Goal: Task Accomplishment & Management: Manage account settings

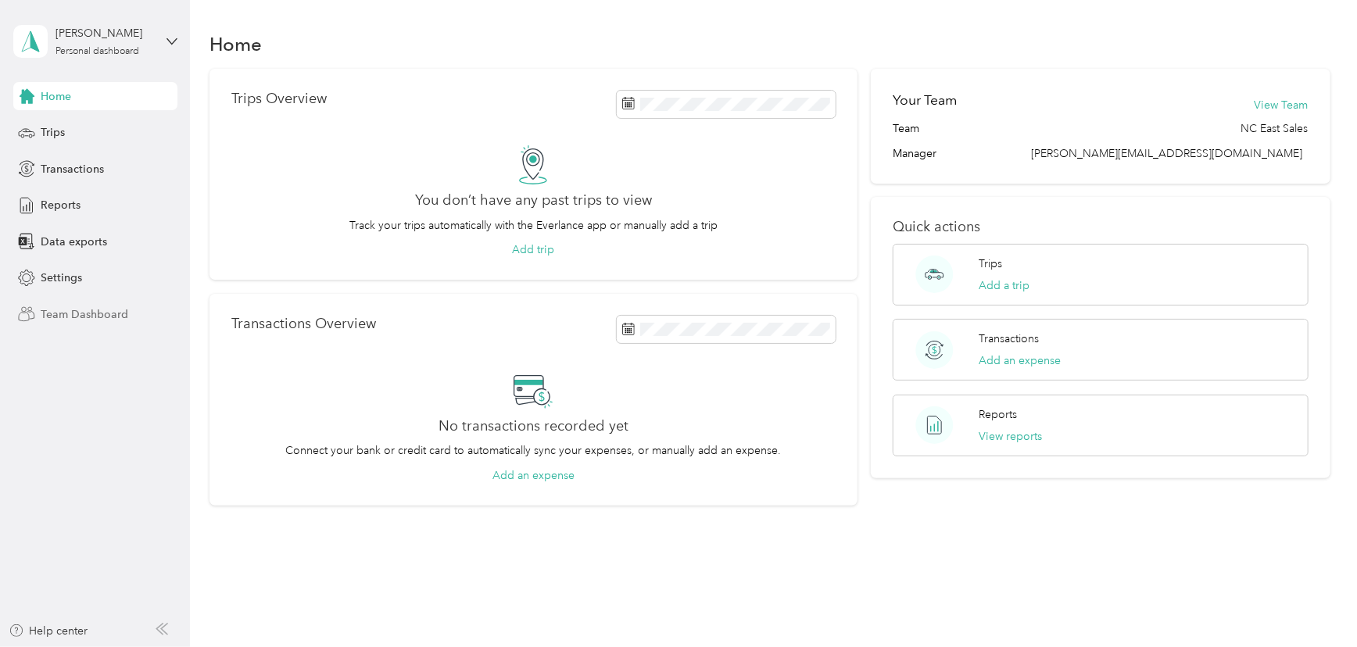
click at [63, 315] on span "Team Dashboard" at bounding box center [85, 314] width 88 height 16
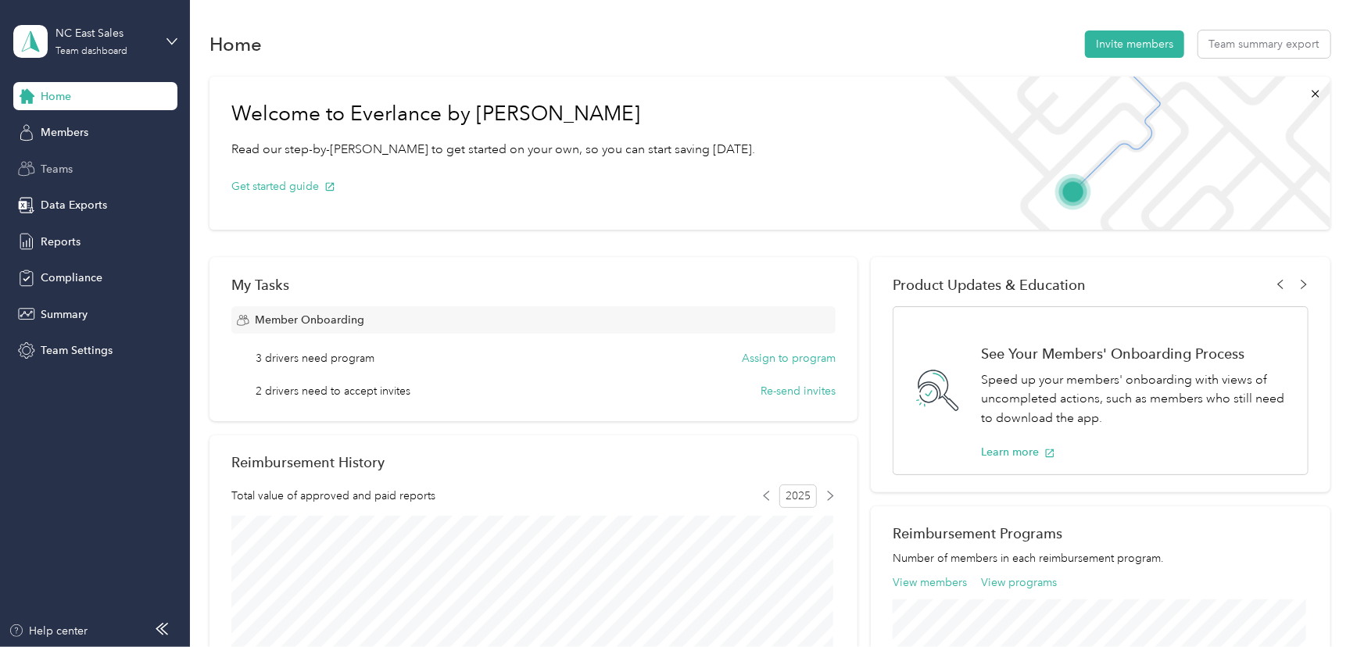
click at [47, 170] on span "Teams" at bounding box center [57, 169] width 32 height 16
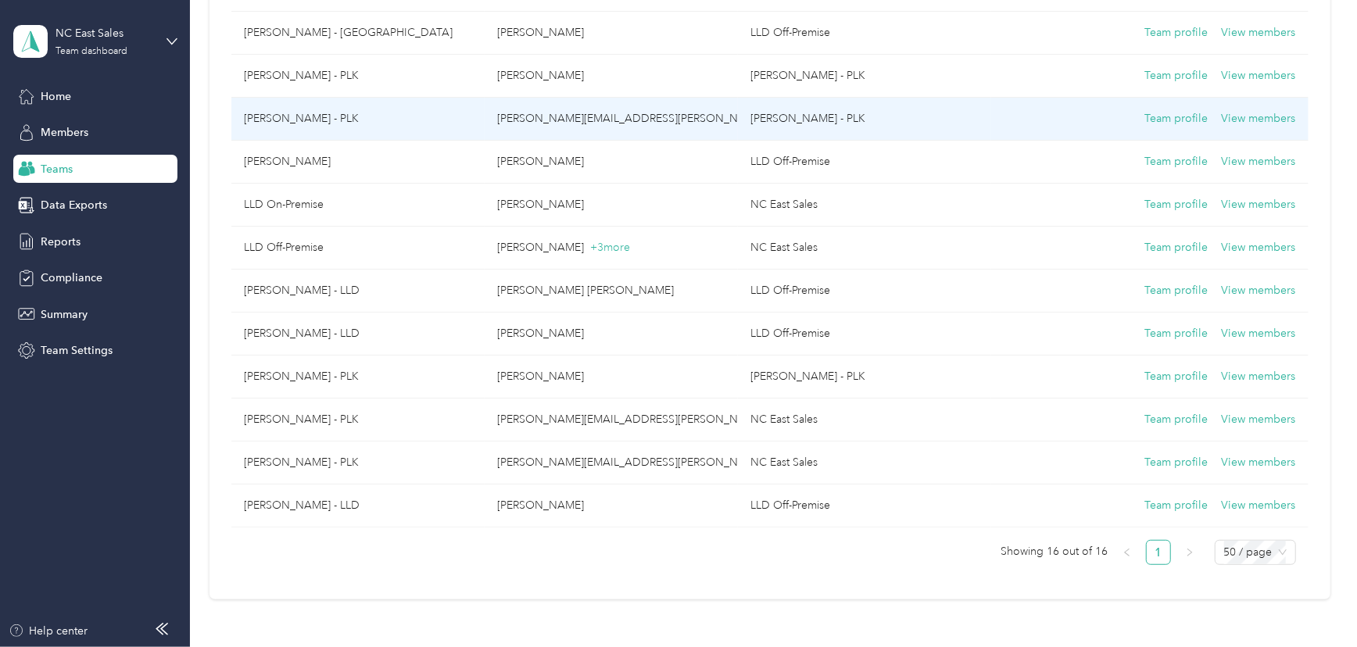
scroll to position [426, 0]
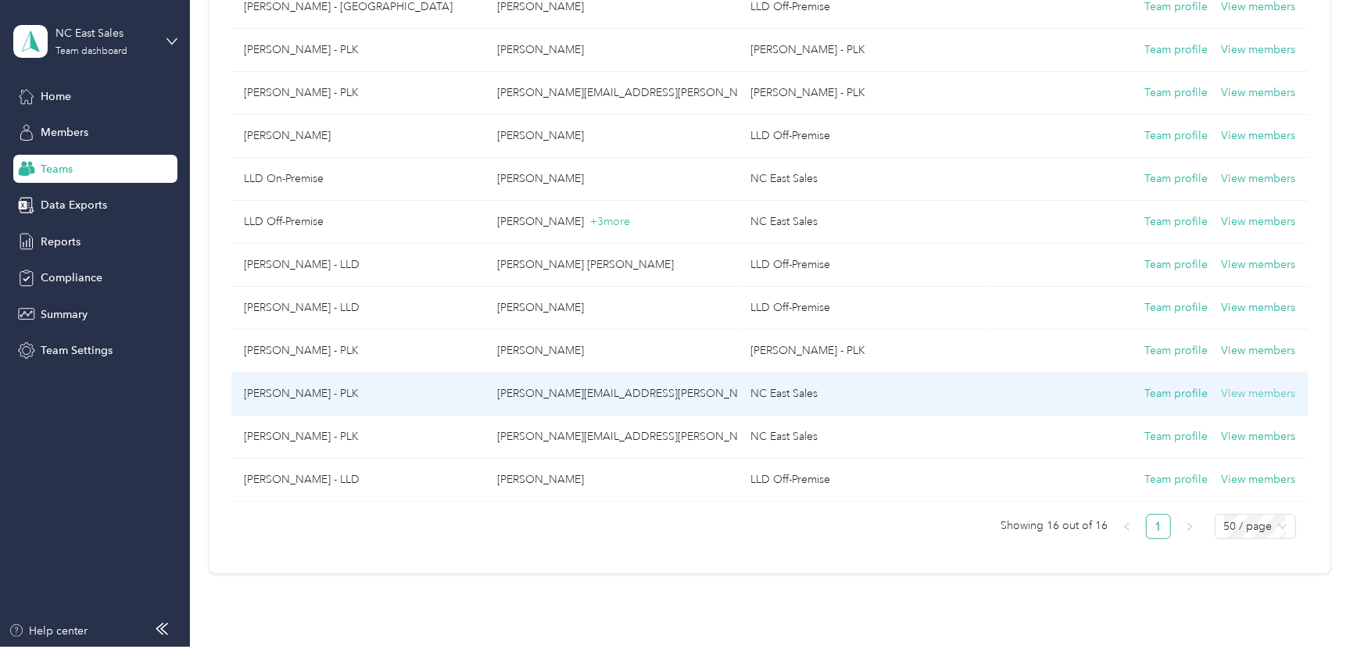
click at [1248, 394] on button "View members" at bounding box center [1259, 393] width 74 height 17
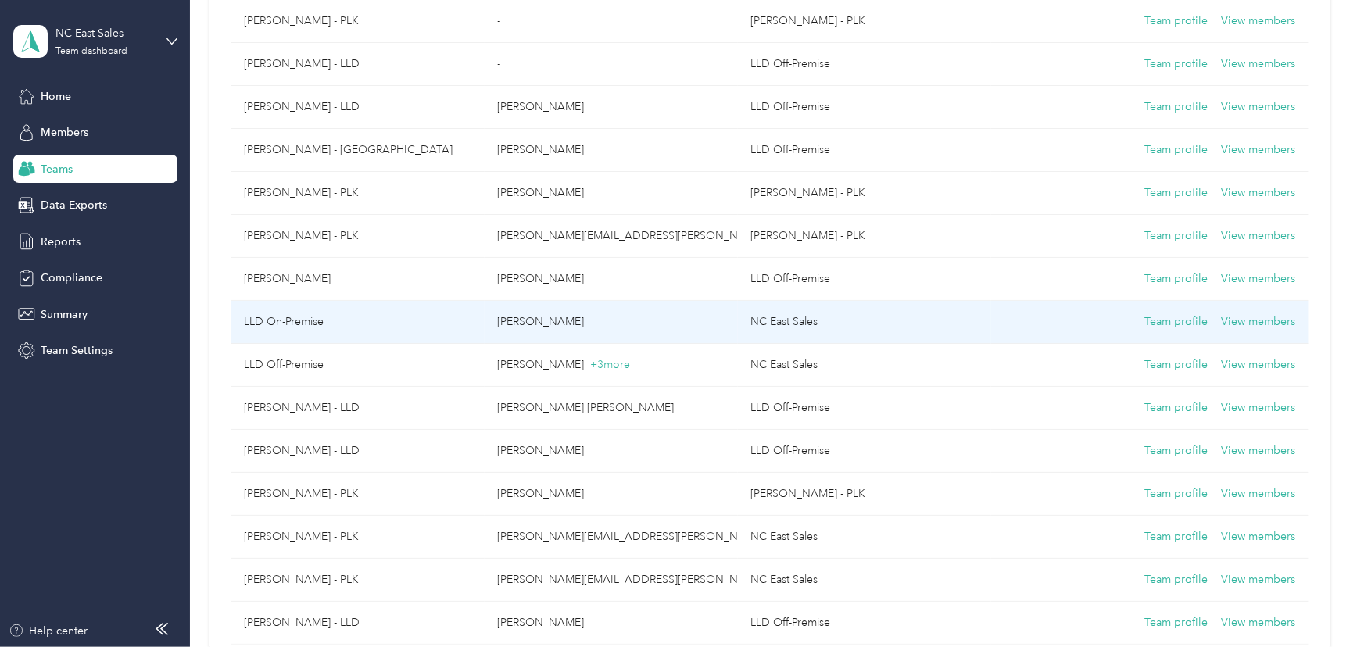
scroll to position [355, 0]
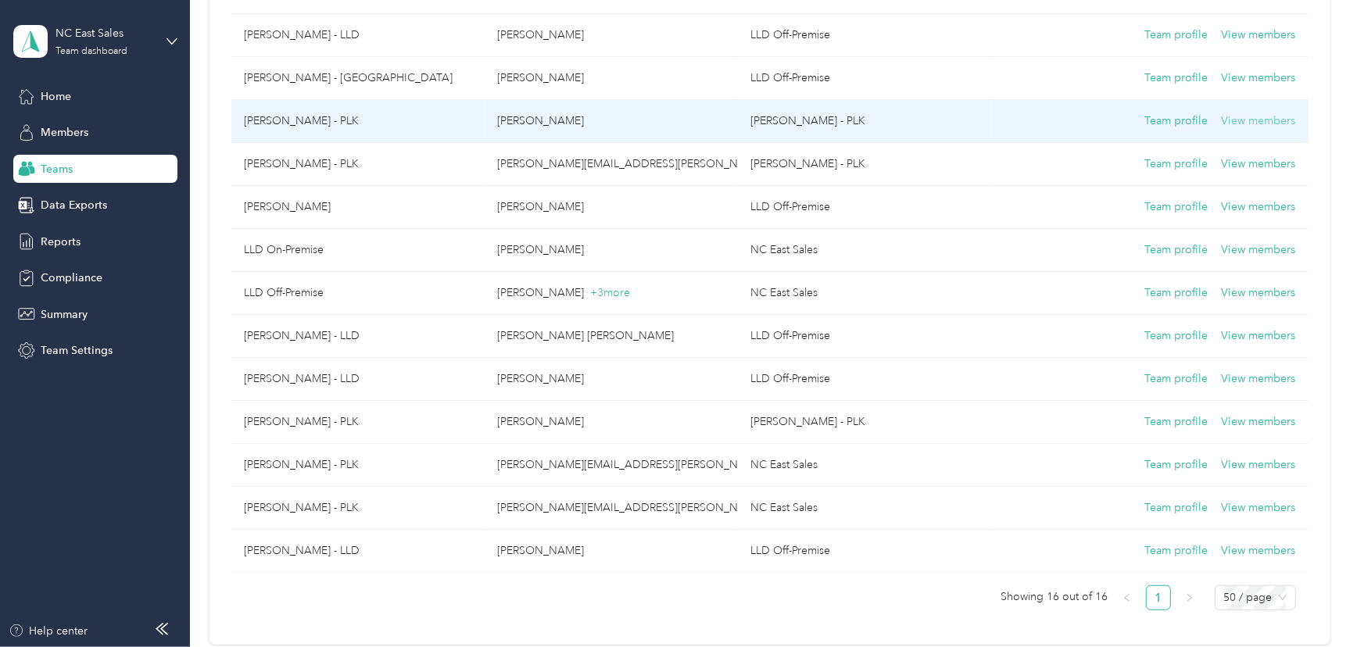
click at [1227, 124] on button "View members" at bounding box center [1259, 121] width 74 height 17
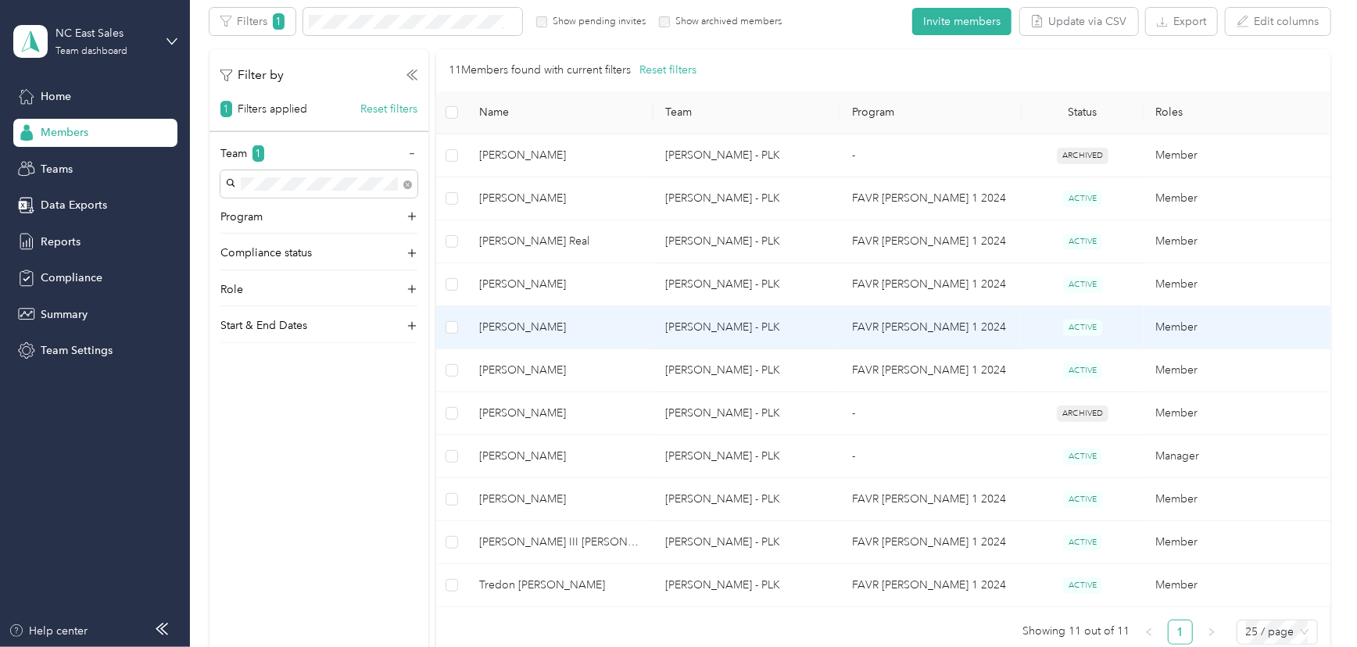
scroll to position [355, 0]
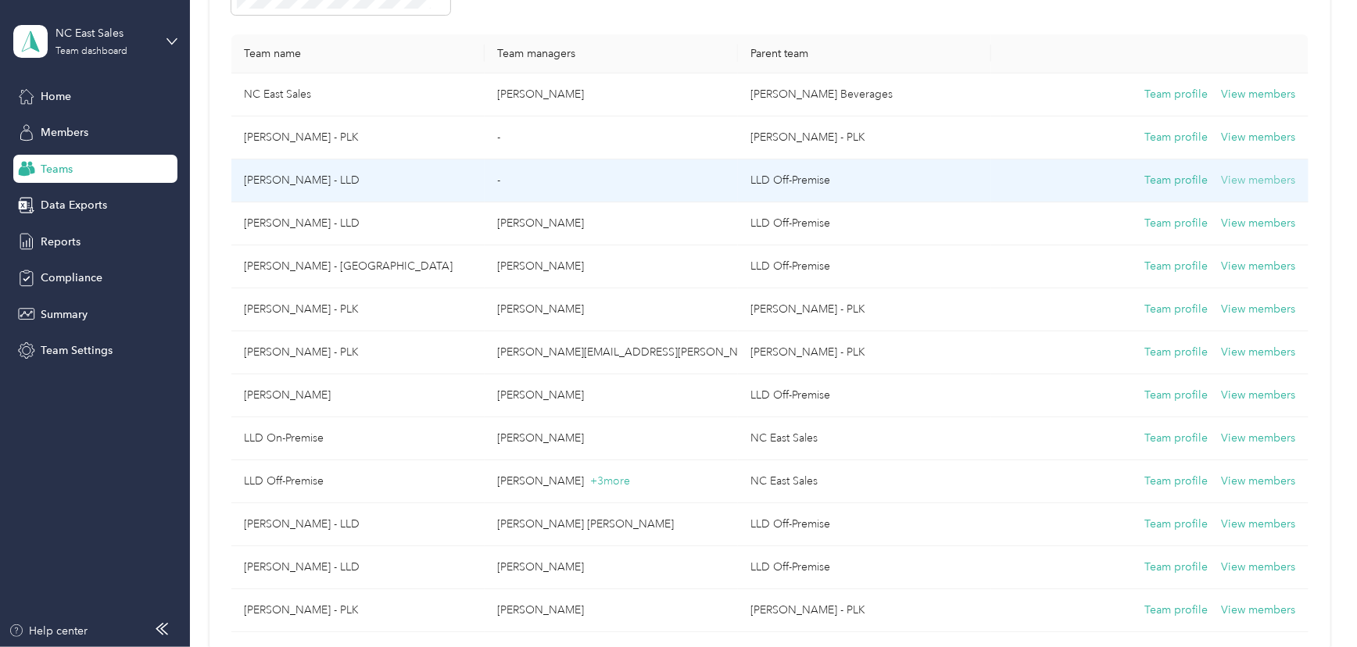
scroll to position [141, 0]
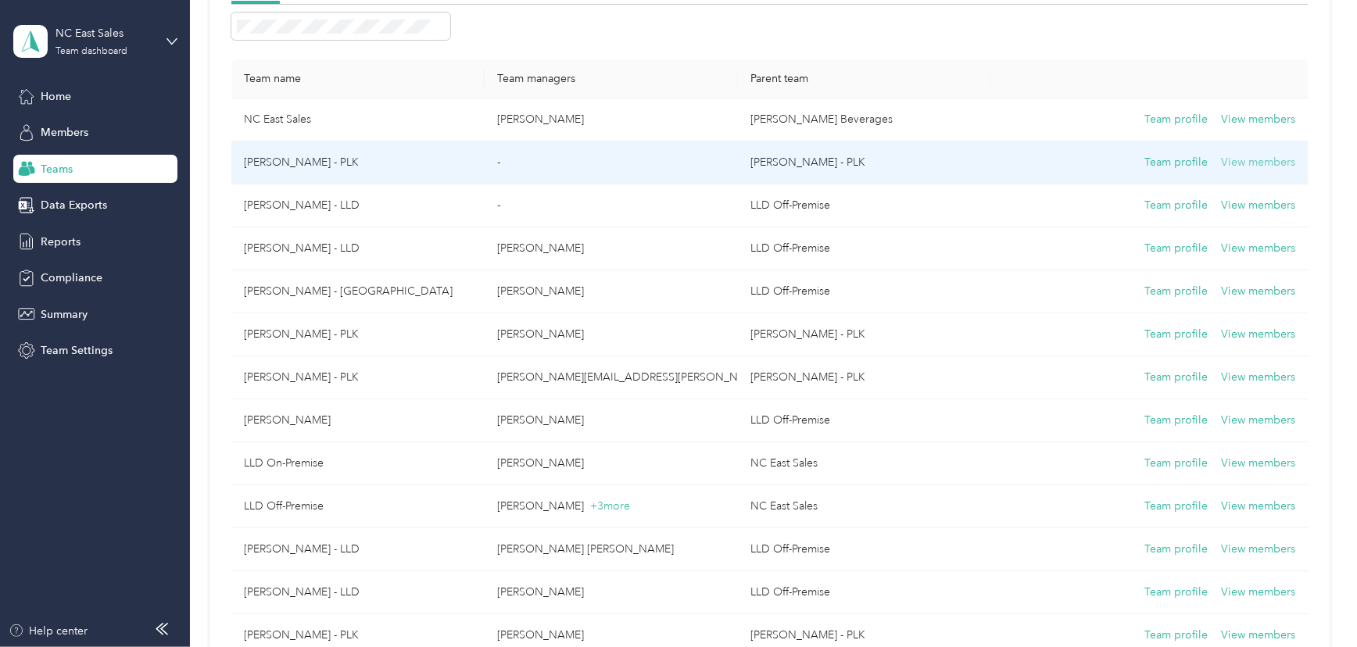
click at [1239, 169] on button "View members" at bounding box center [1259, 162] width 74 height 17
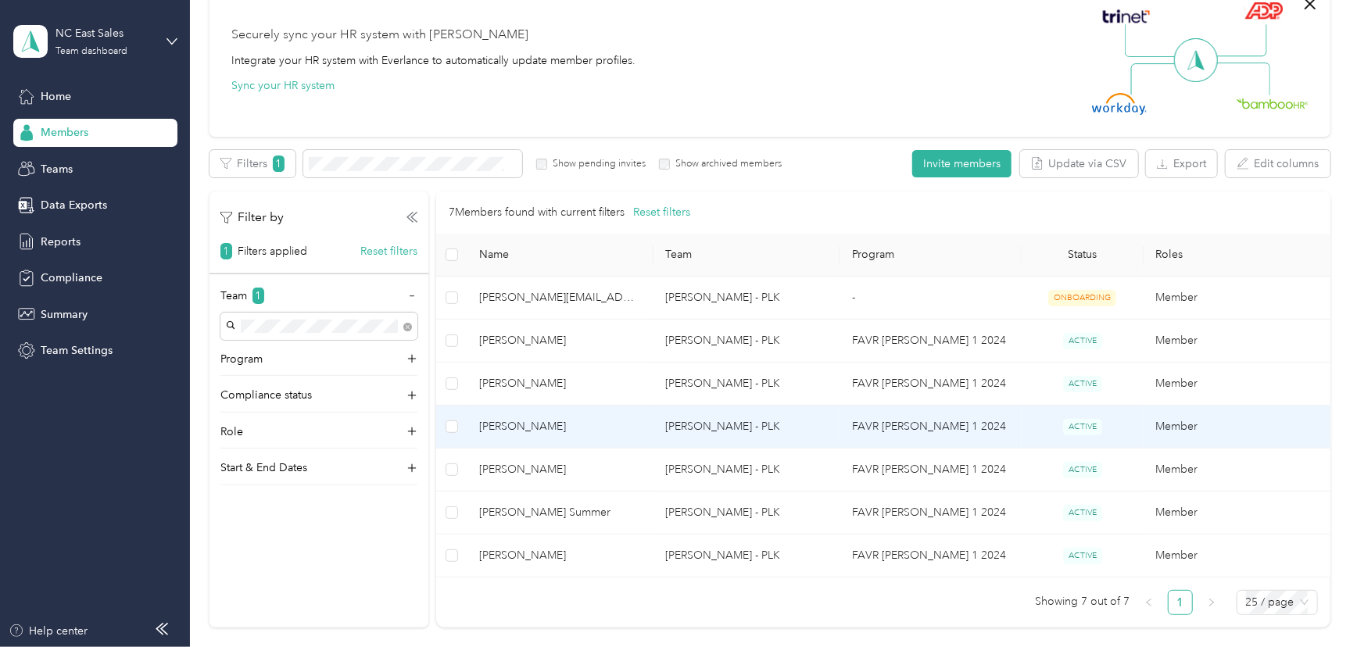
click at [1166, 428] on td "Member" at bounding box center [1237, 427] width 187 height 43
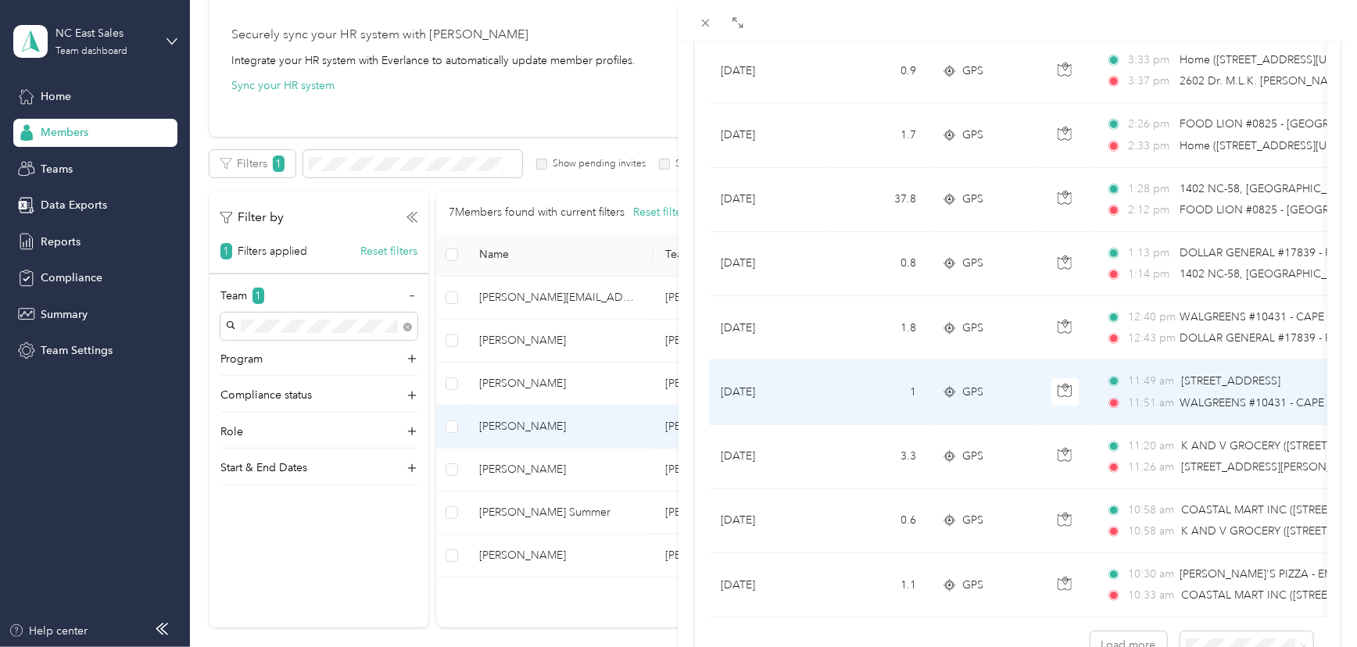
scroll to position [1279, 0]
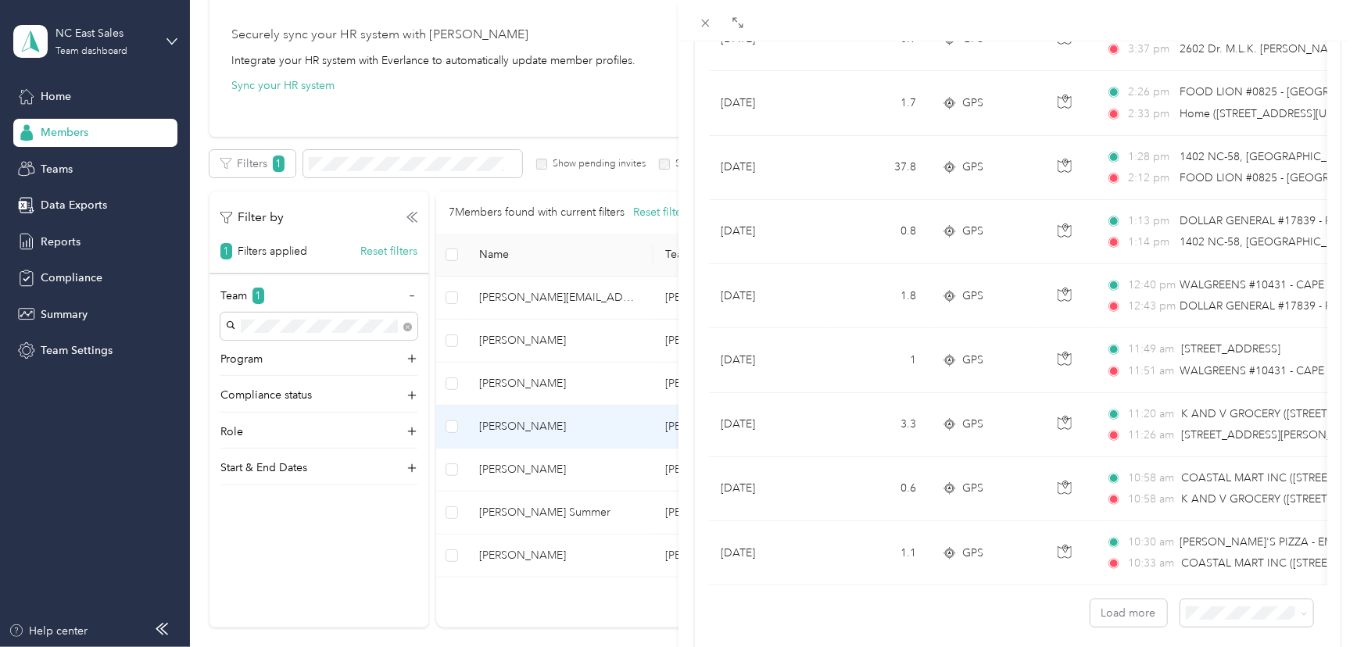
click at [1196, 588] on span "100 per load" at bounding box center [1213, 591] width 64 height 13
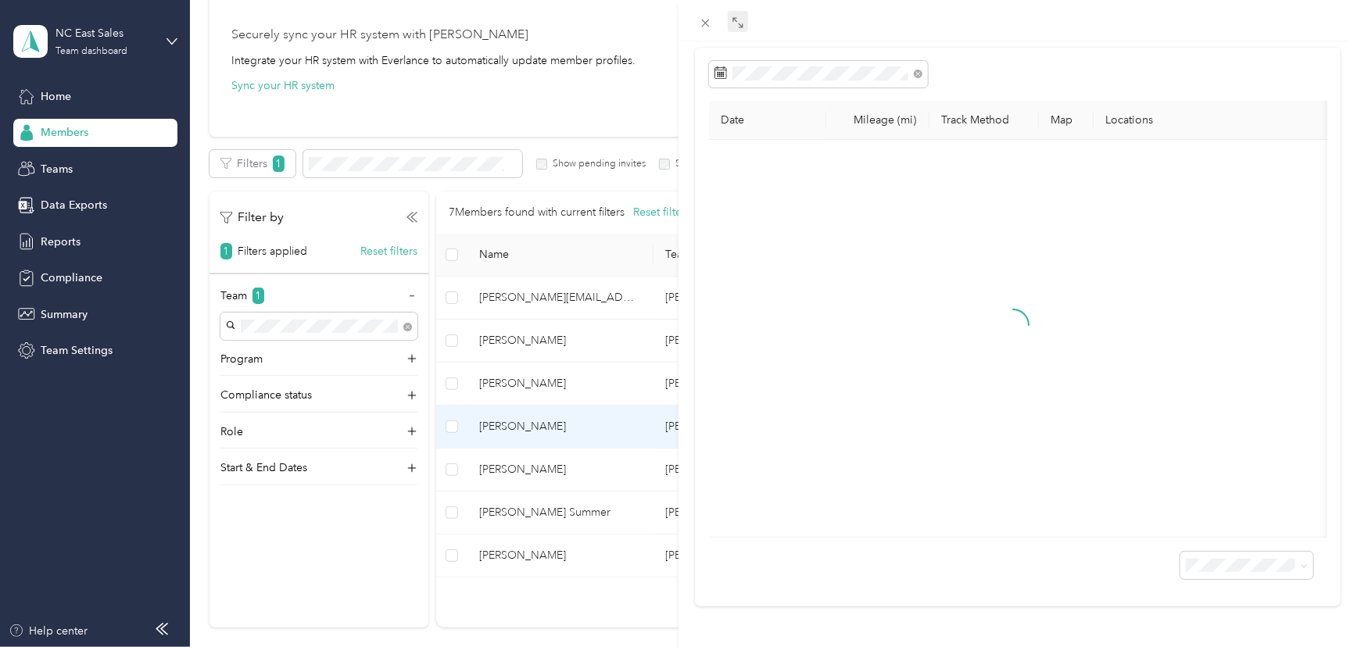
click at [743, 18] on icon at bounding box center [738, 22] width 13 height 13
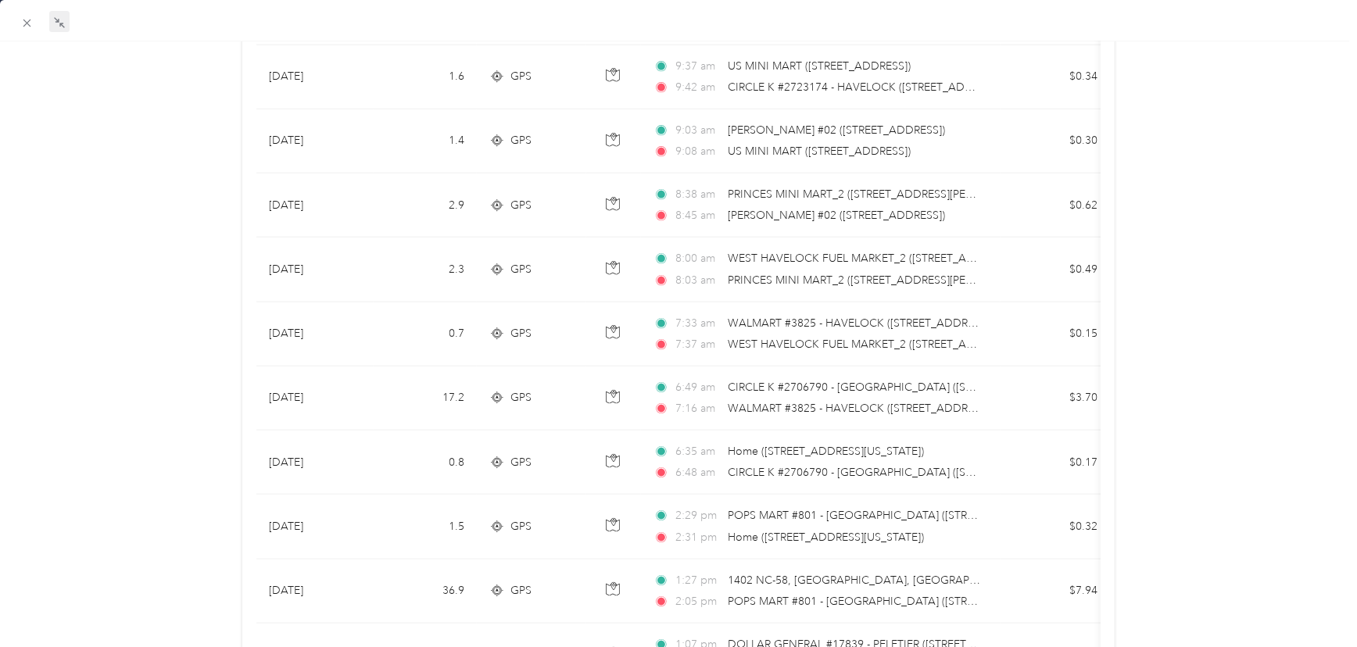
scroll to position [4971, 0]
click at [30, 21] on icon at bounding box center [26, 22] width 13 height 13
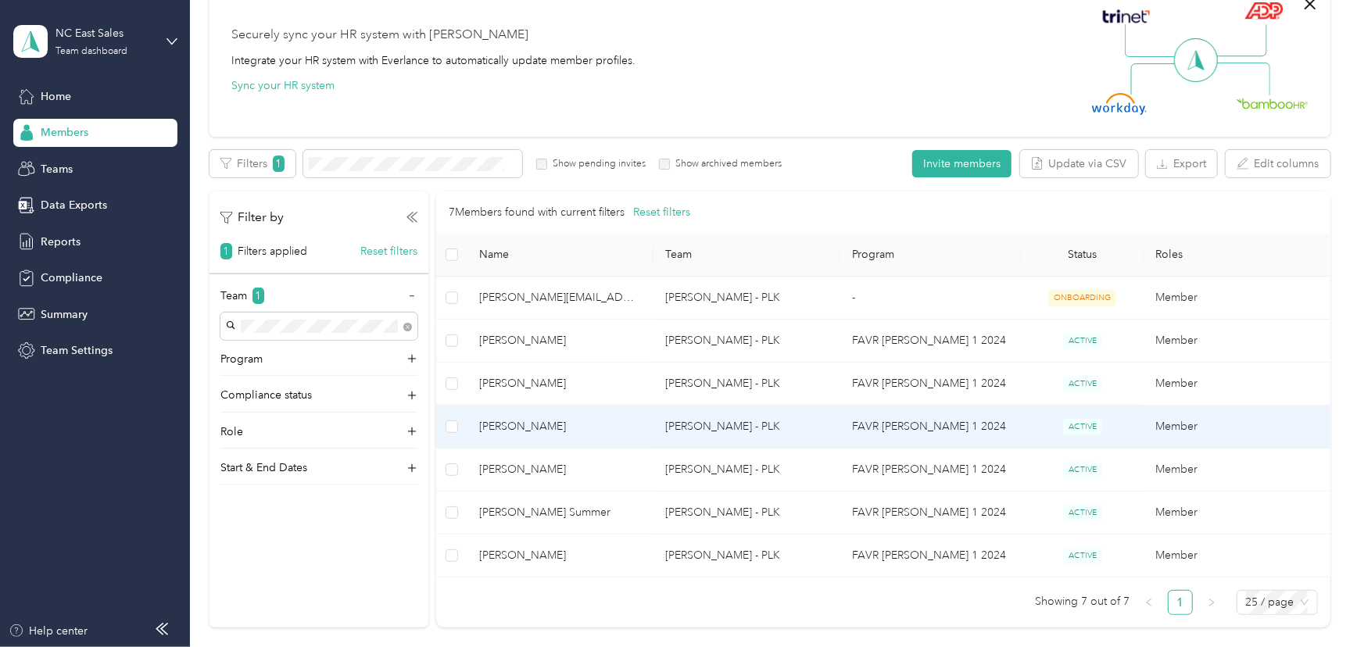
scroll to position [143, 0]
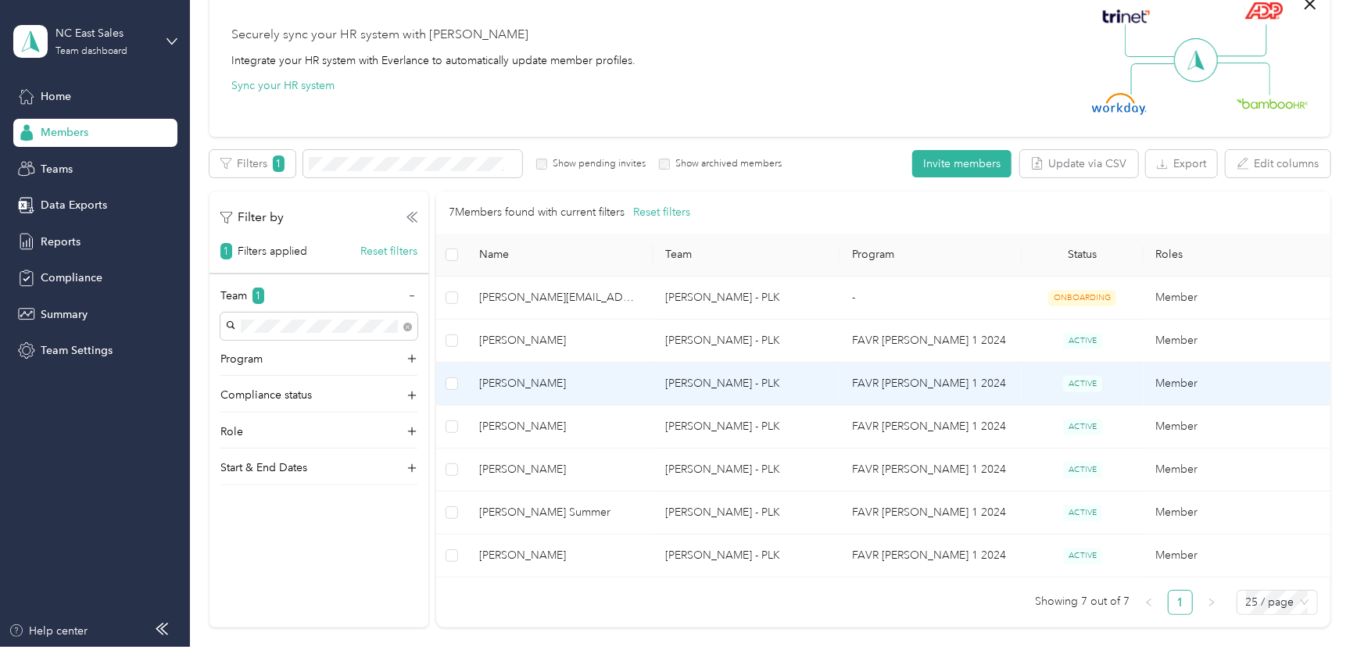
click at [1153, 381] on td "Member" at bounding box center [1237, 384] width 187 height 43
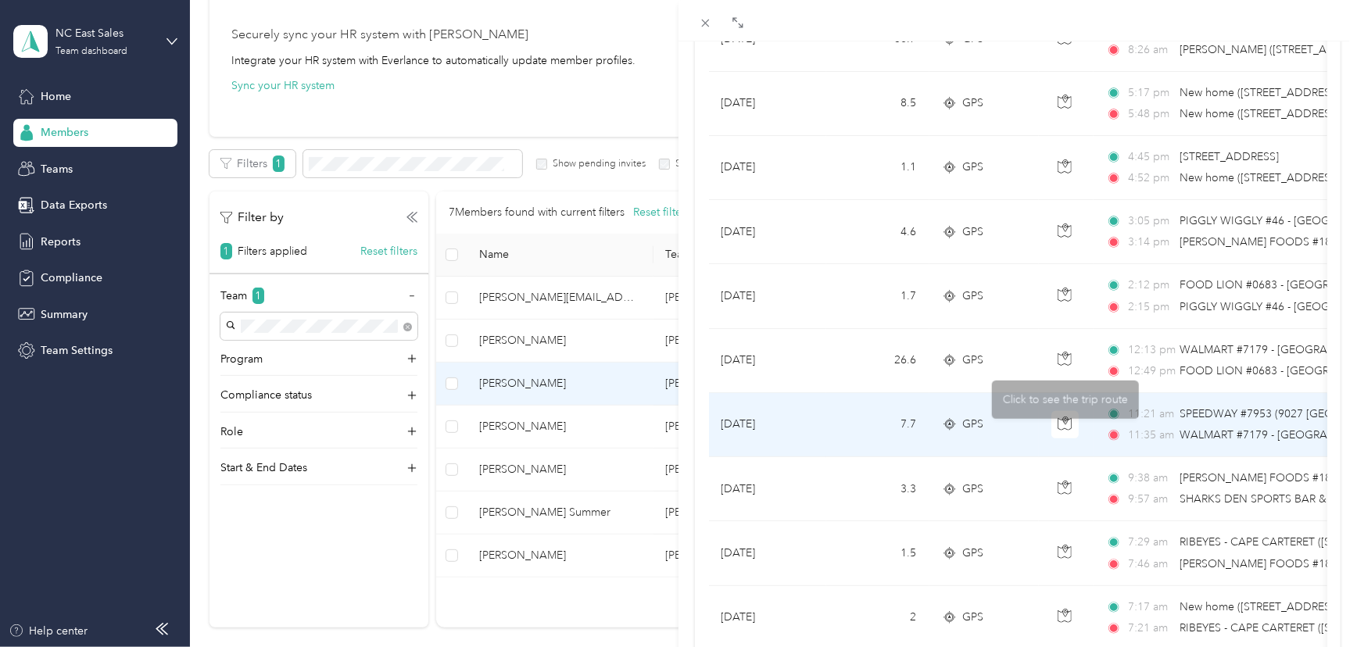
scroll to position [852, 0]
